Goal: Navigation & Orientation: Find specific page/section

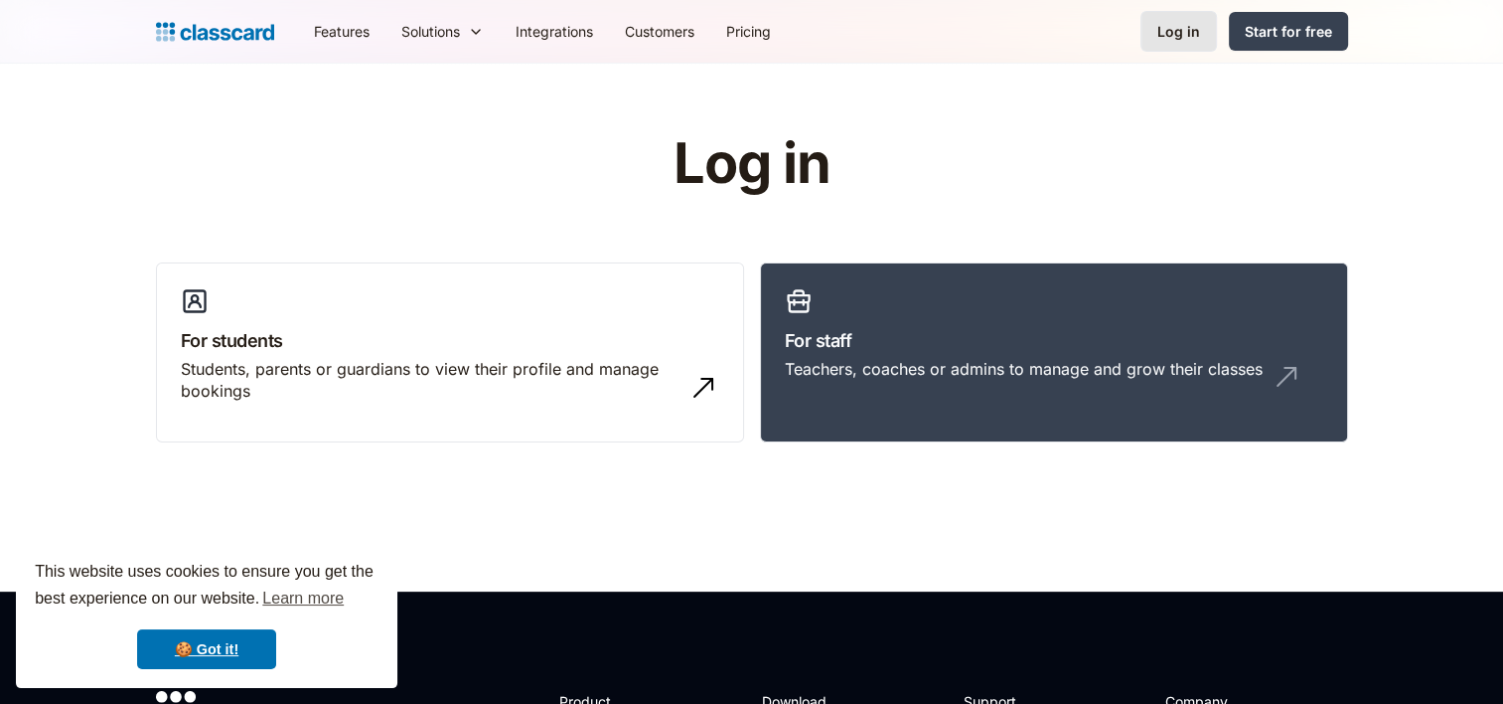
click at [1168, 19] on link "Log in" at bounding box center [1179, 31] width 77 height 41
click at [1161, 40] on div "Log in" at bounding box center [1179, 31] width 43 height 21
click at [1253, 127] on header "Log in For students Students, parents or guardians to view their profile and ma…" at bounding box center [751, 328] width 1503 height 528
click at [930, 331] on h3 "For staff" at bounding box center [1054, 340] width 539 height 27
